Goal: Check status: Check status

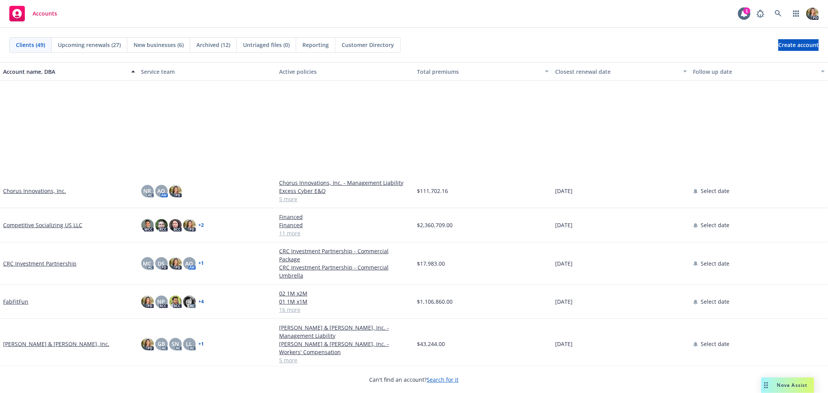
scroll to position [215, 0]
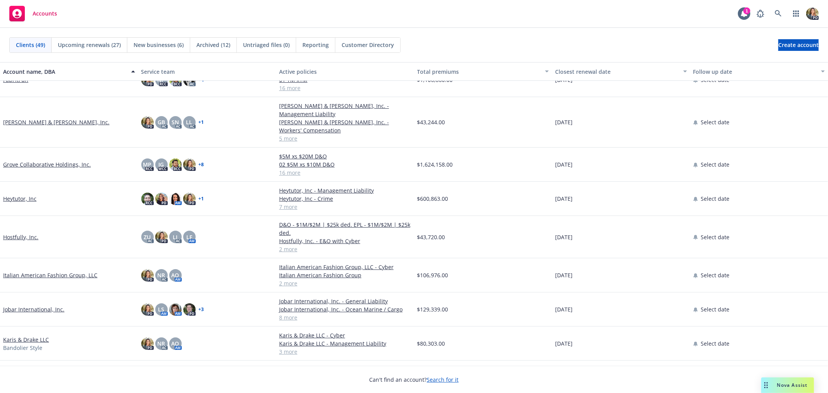
click at [49, 160] on link "Grove Collaborative Holdings, Inc." at bounding box center [47, 164] width 88 height 8
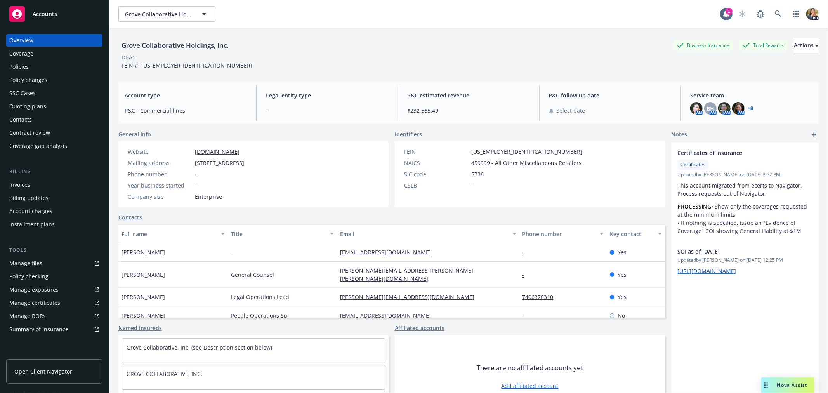
click at [20, 69] on div "Policies" at bounding box center [18, 67] width 19 height 12
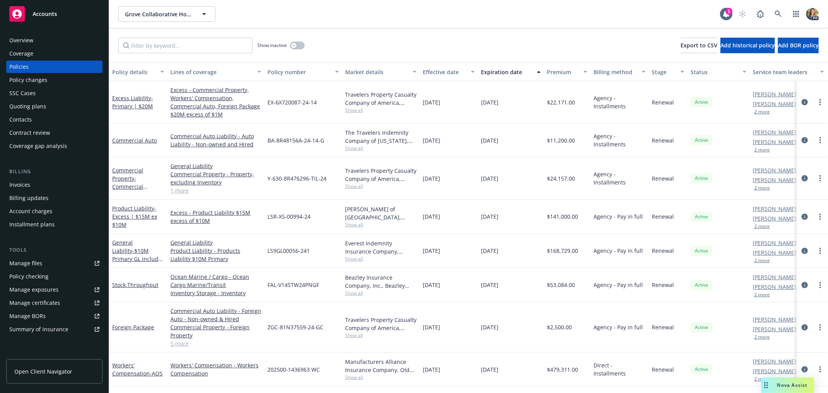
click at [29, 41] on div "Overview" at bounding box center [21, 40] width 24 height 12
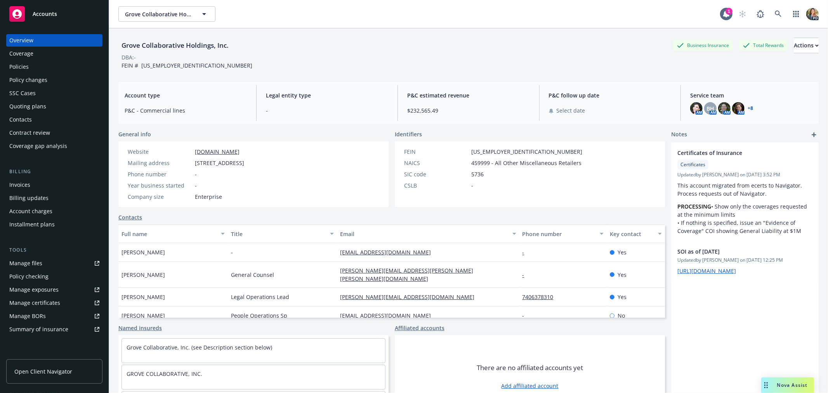
click at [43, 15] on span "Accounts" at bounding box center [45, 14] width 24 height 6
